Goal: Contribute content: Contribute content

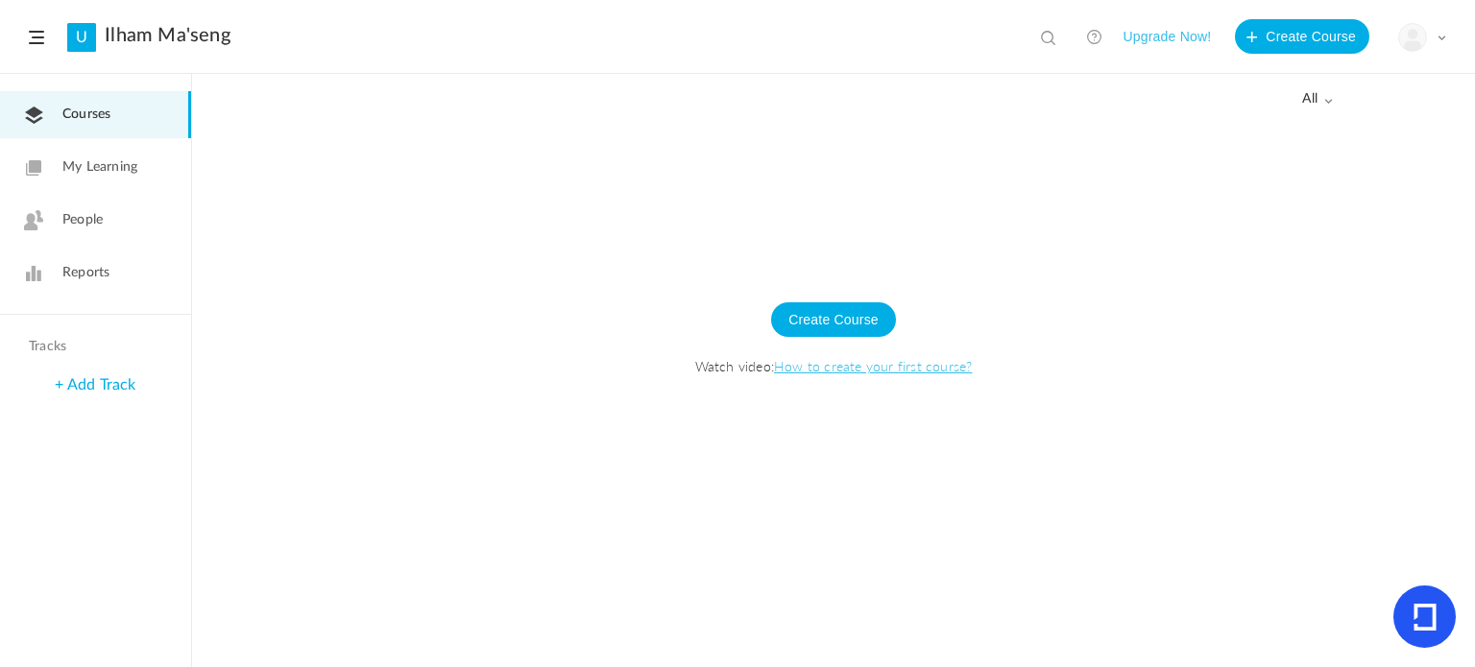
click at [90, 160] on span "My Learning" at bounding box center [99, 167] width 75 height 20
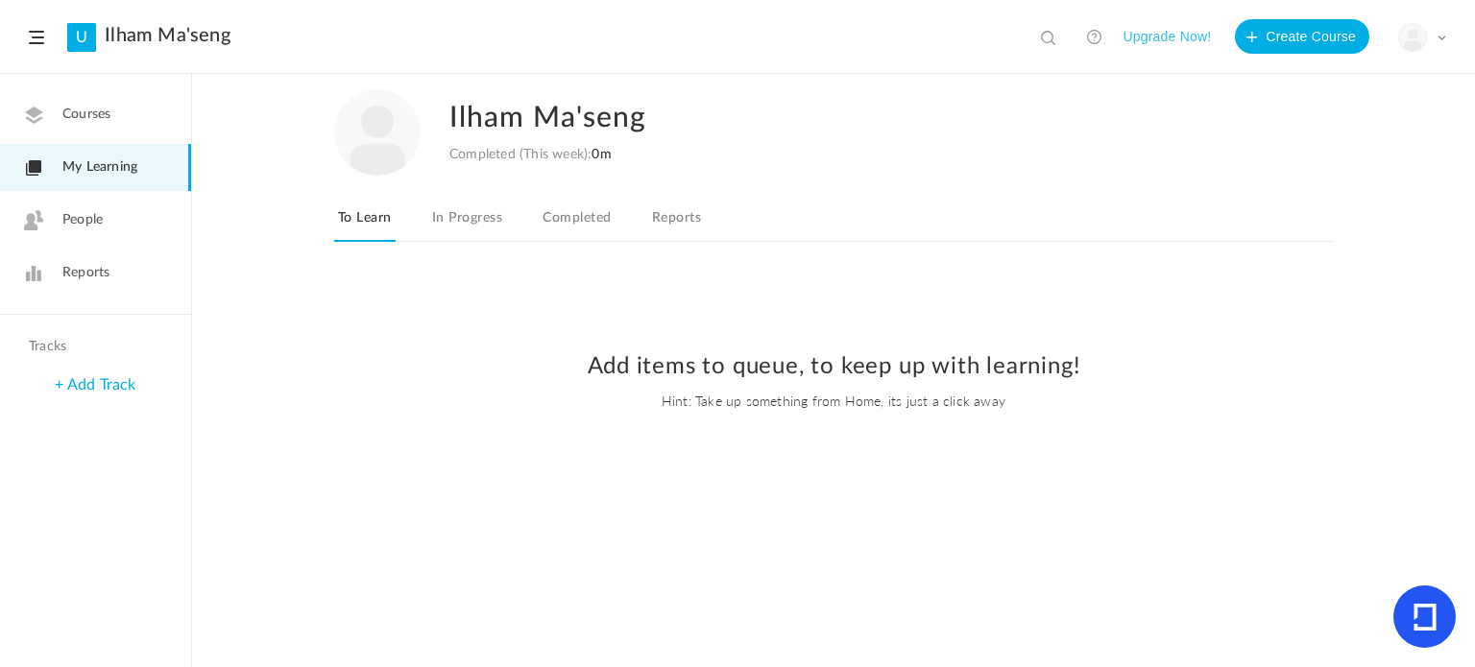
click at [129, 237] on link "People" at bounding box center [95, 220] width 191 height 47
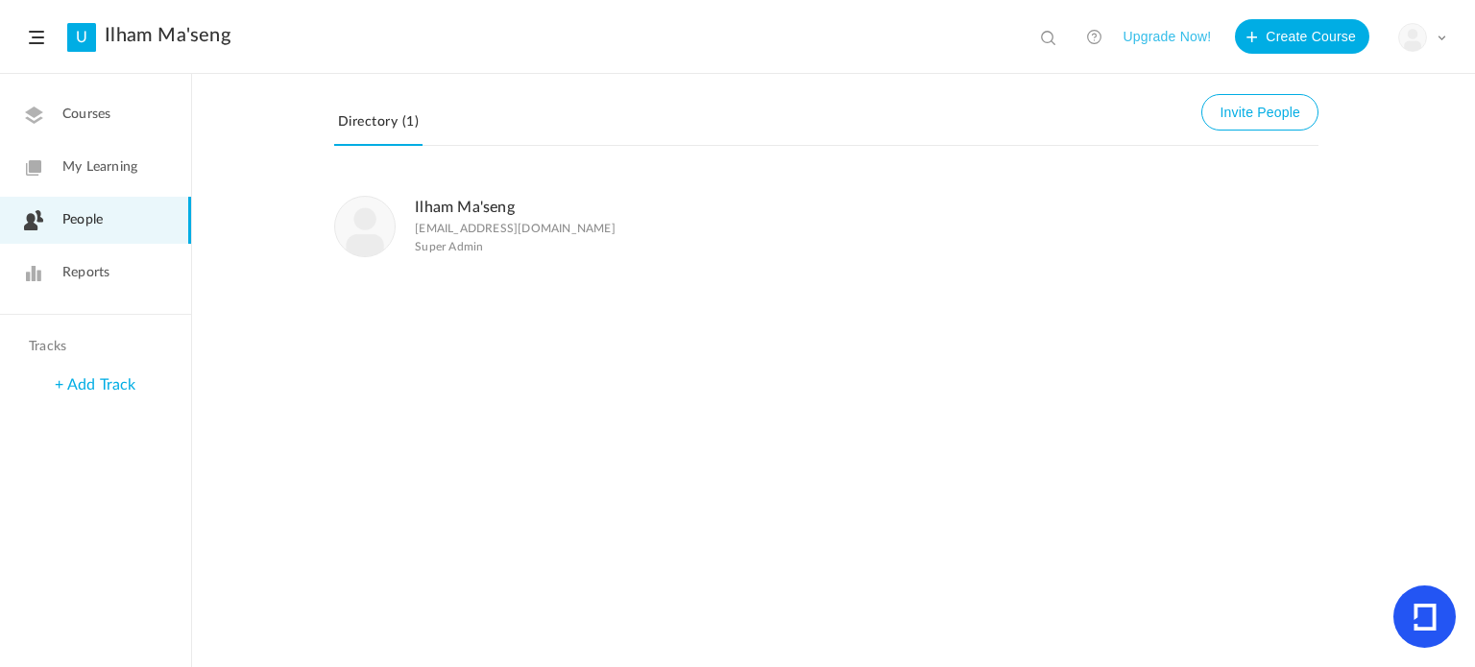
click at [105, 280] on span "Reports" at bounding box center [85, 273] width 47 height 20
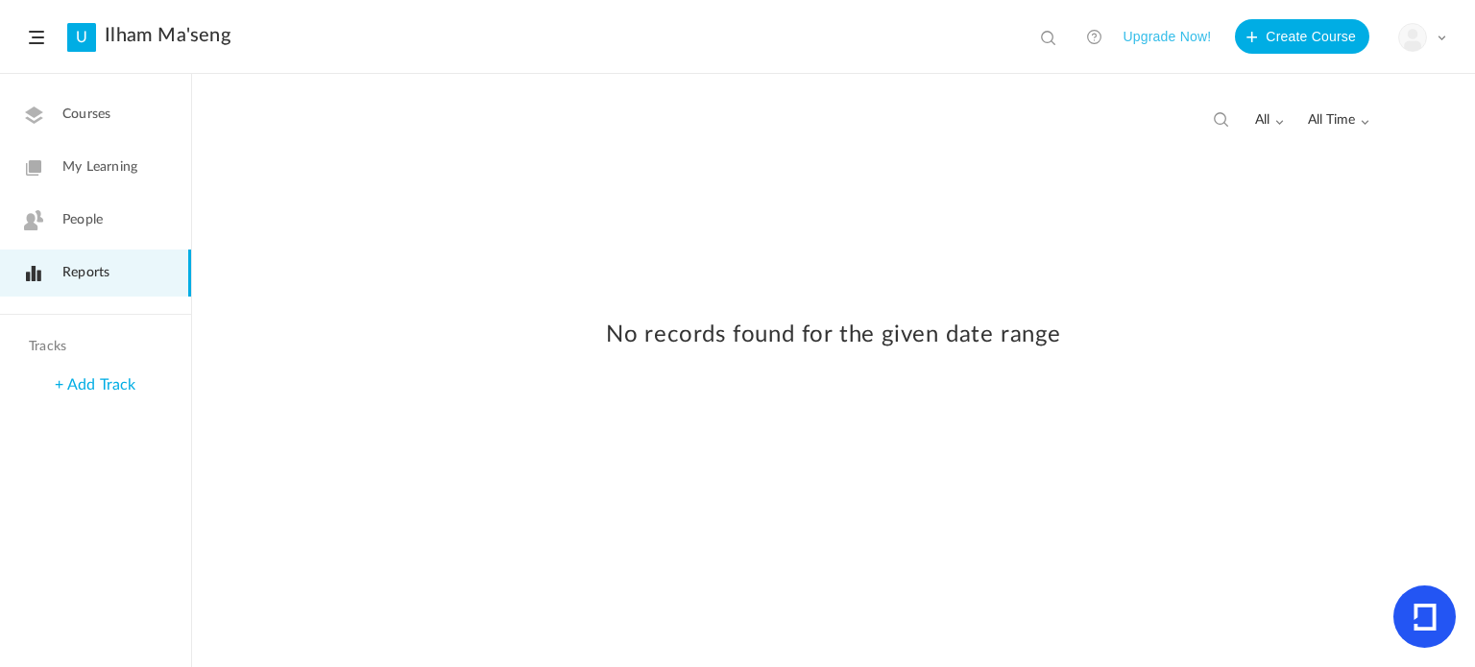
click at [108, 112] on span "Courses" at bounding box center [86, 115] width 48 height 20
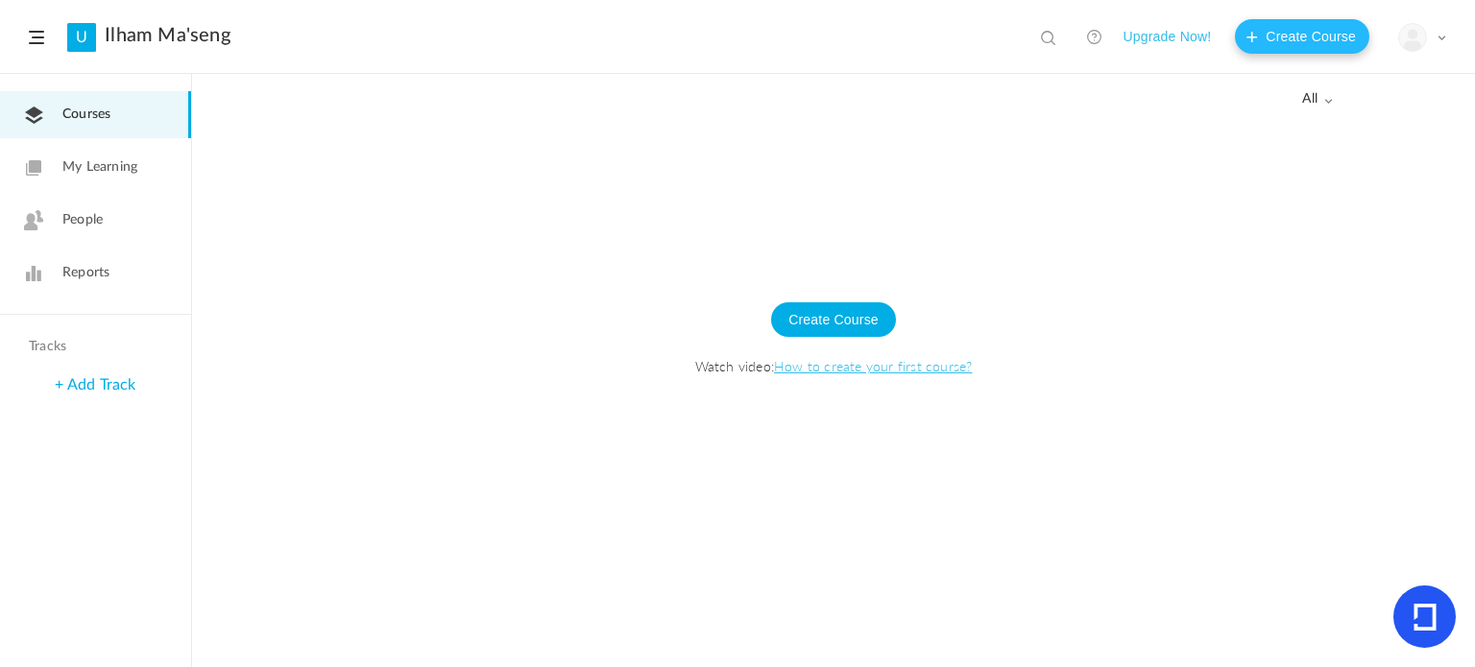
click at [1298, 22] on button "Create Course" at bounding box center [1302, 36] width 134 height 35
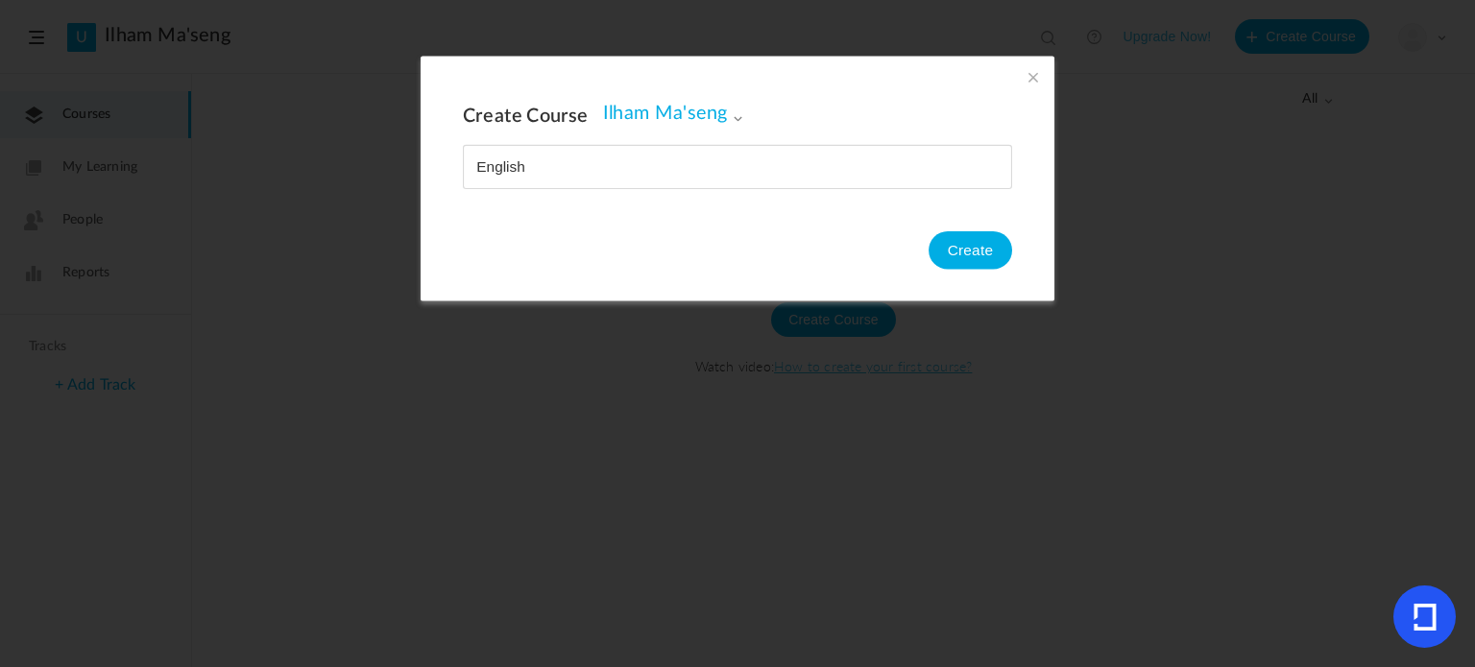
type input "English"
click at [998, 258] on button "Create" at bounding box center [970, 250] width 84 height 38
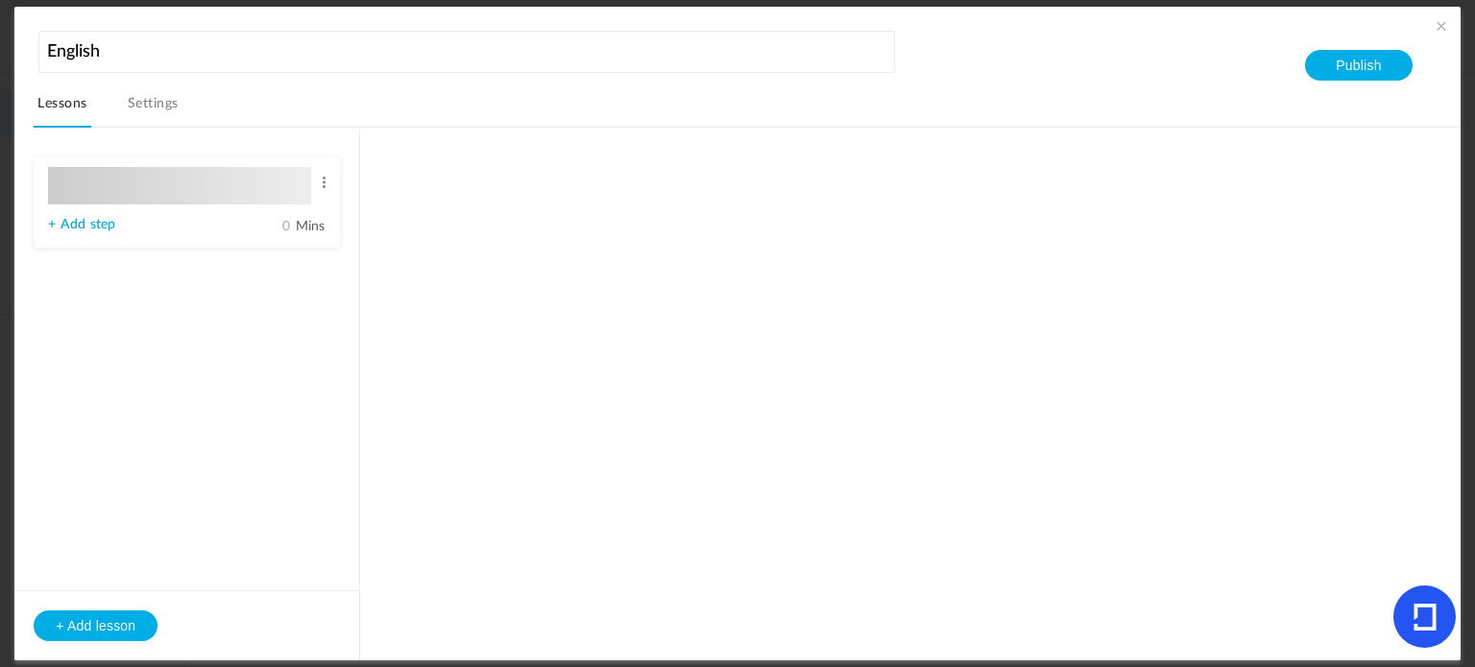
type input "Lesson 1"
type input "0"
type input "Step 1"
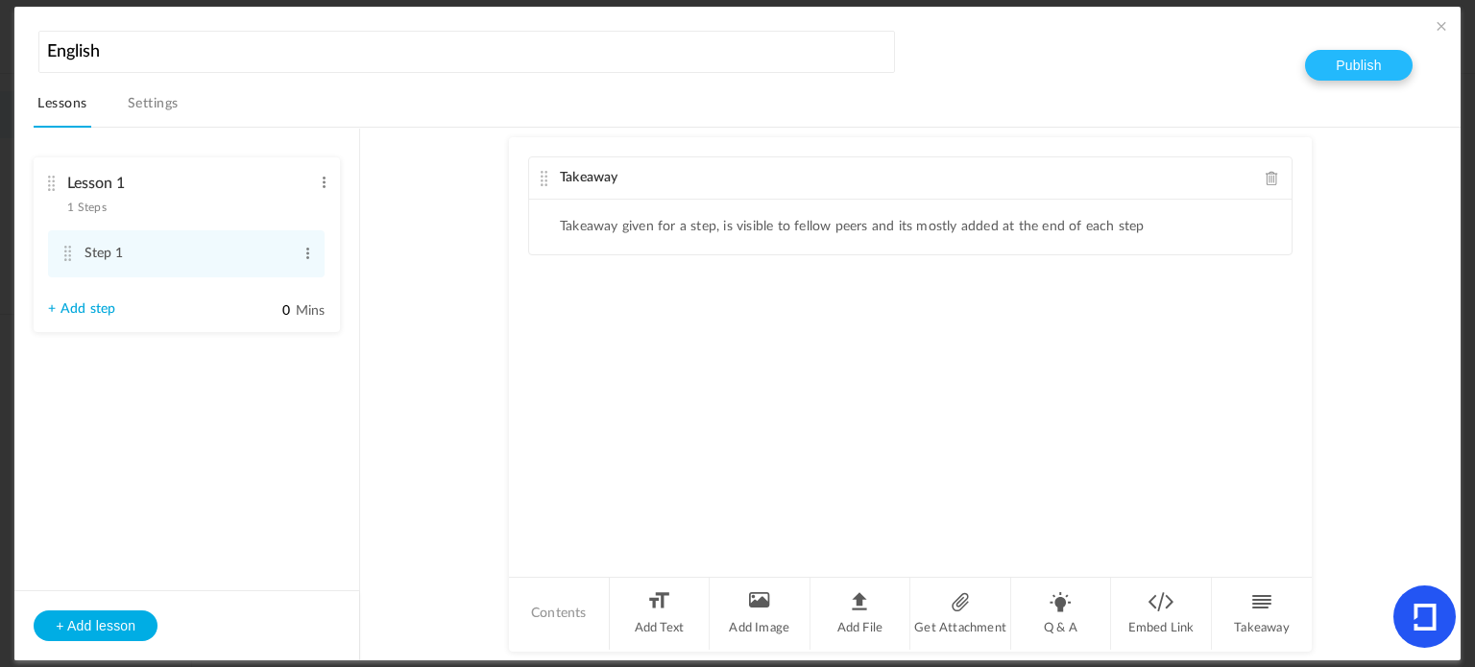
click at [1349, 72] on button "Publish" at bounding box center [1358, 65] width 107 height 31
